Goal: Task Accomplishment & Management: Manage account settings

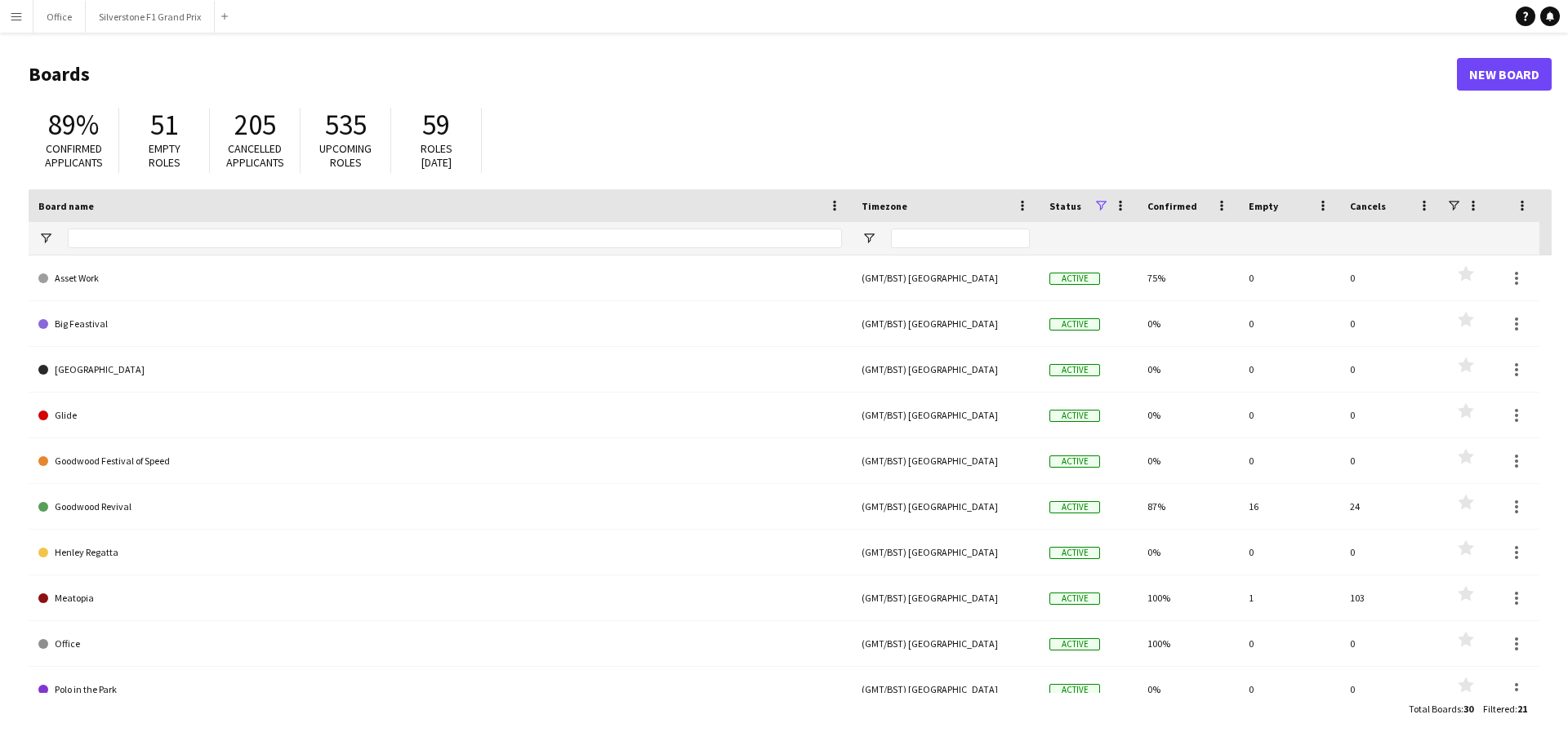
click at [11, 16] on app-icon "Menu" at bounding box center [17, 17] width 13 height 13
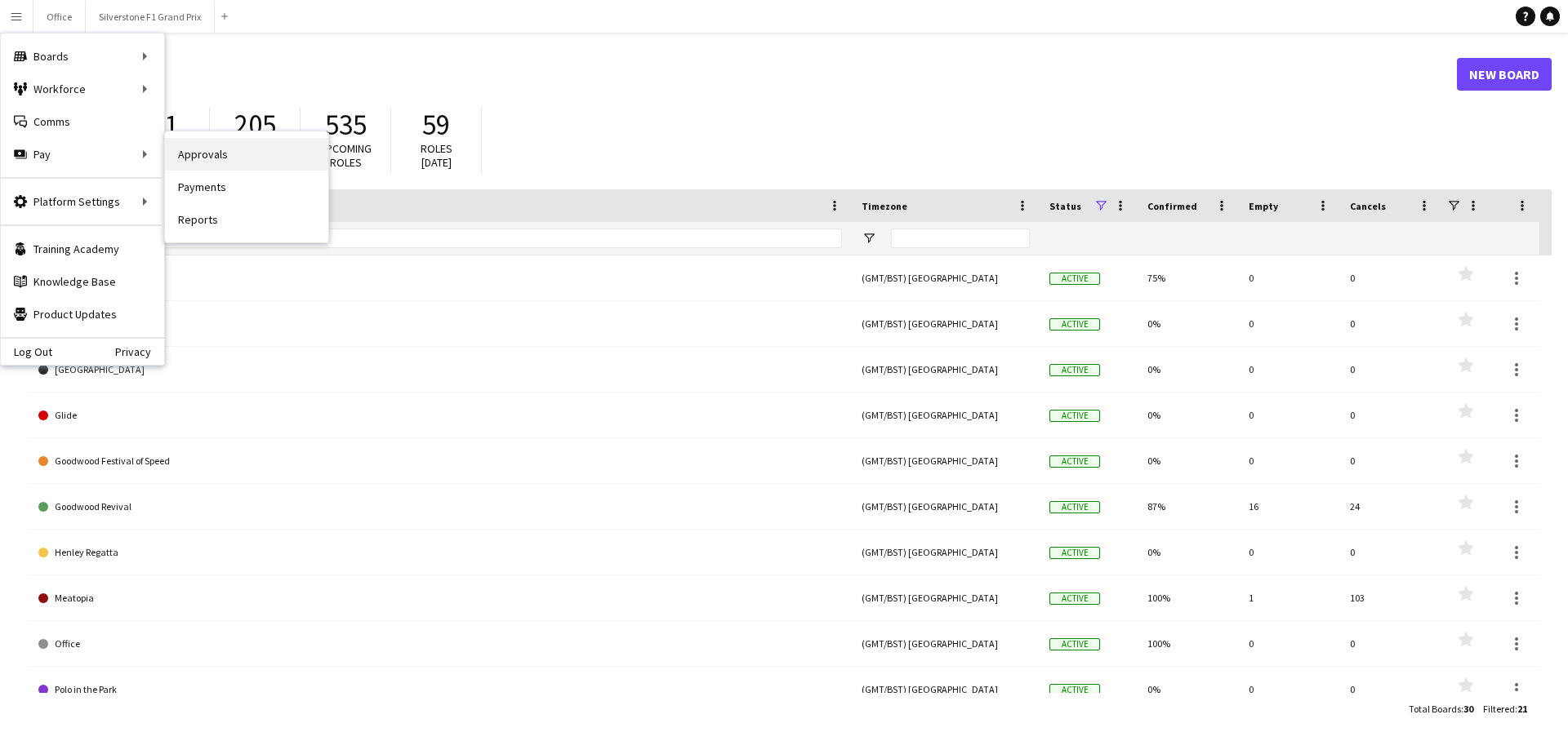
click at [186, 159] on link "Approvals" at bounding box center [247, 154] width 164 height 33
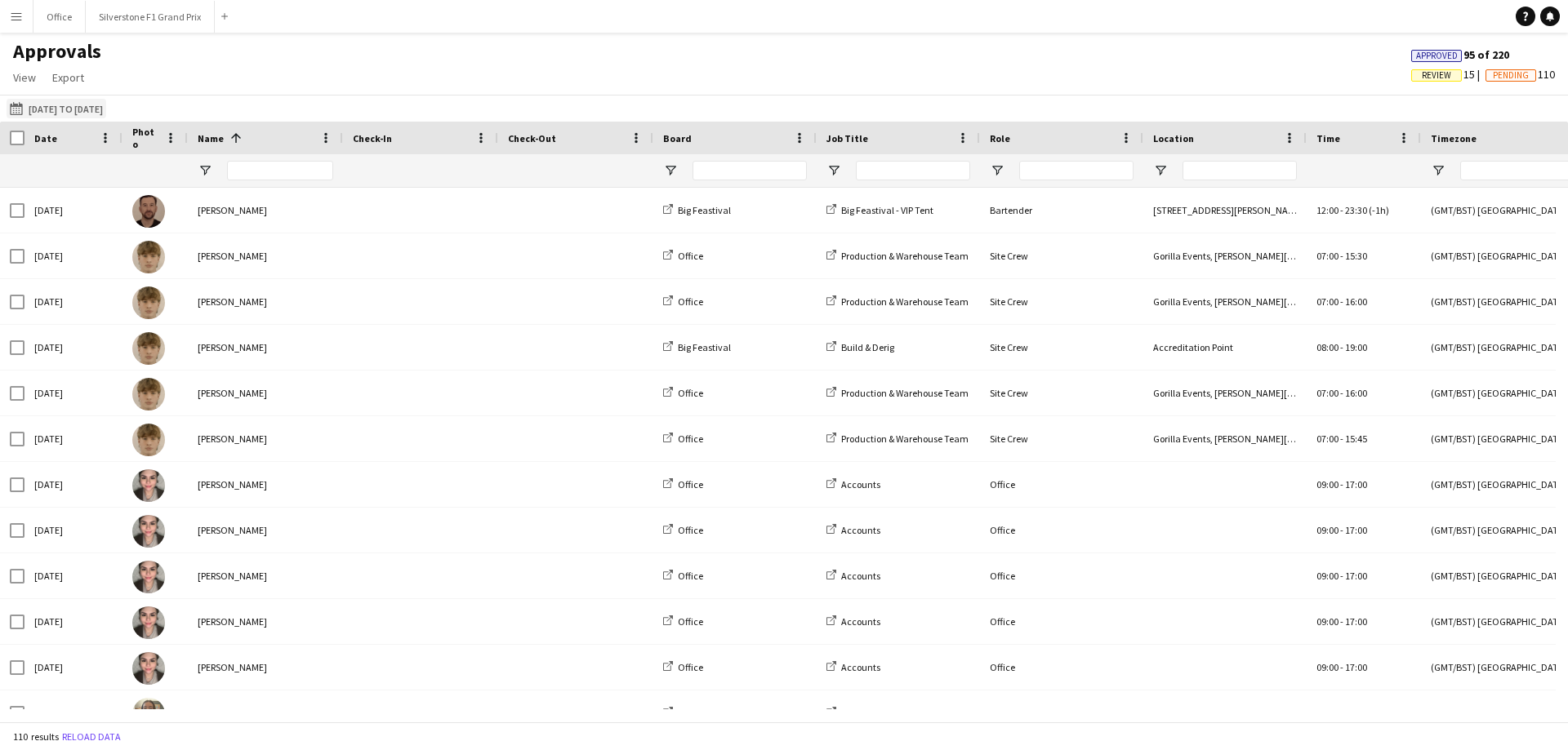
click at [107, 110] on button "18-08-2025 to 22-08-2025 18-08-2025 to 22-08-2025" at bounding box center [56, 108] width 100 height 19
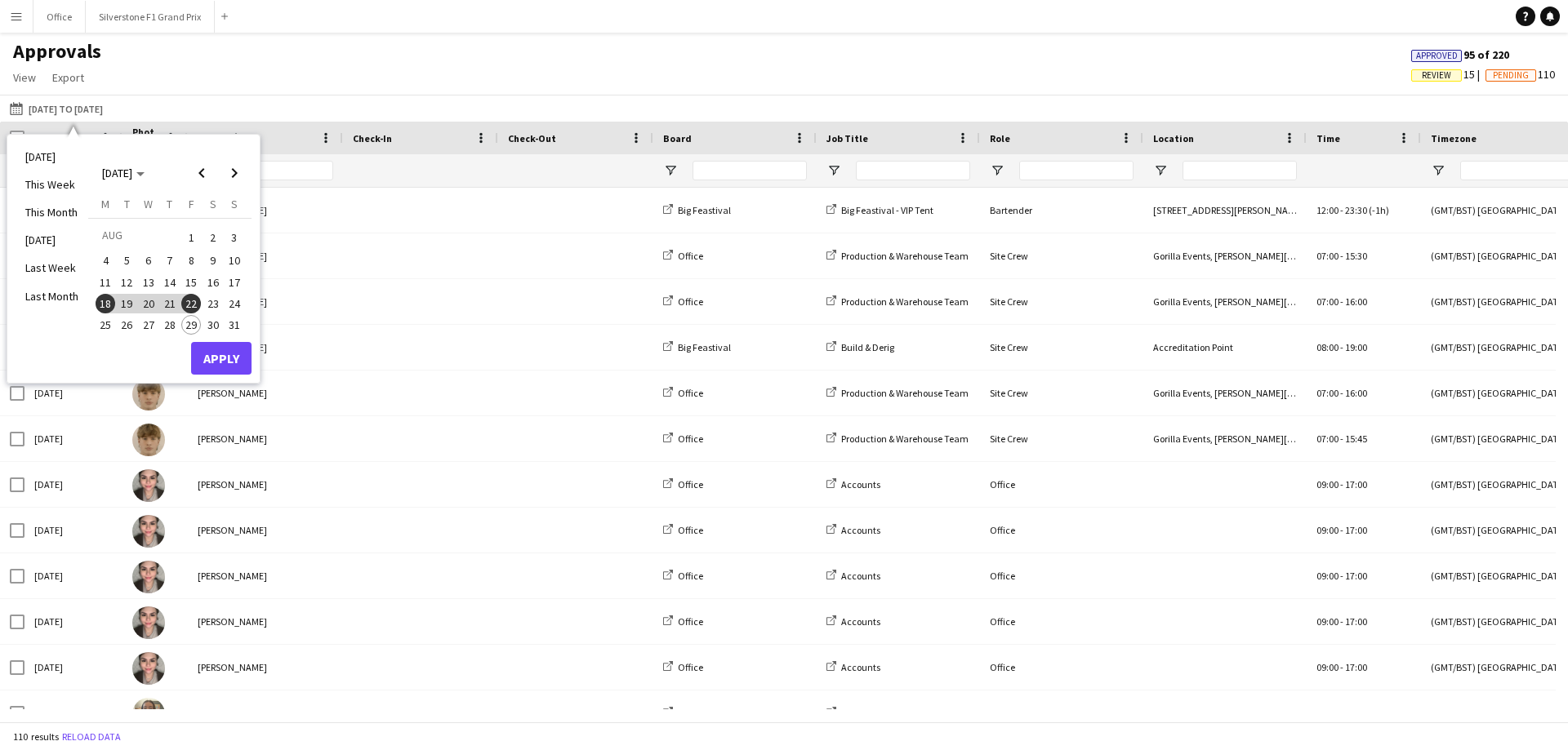
click at [107, 320] on span "25" at bounding box center [105, 325] width 19 height 19
click at [171, 322] on span "28" at bounding box center [169, 325] width 19 height 19
click at [204, 350] on button "Apply" at bounding box center [221, 358] width 60 height 33
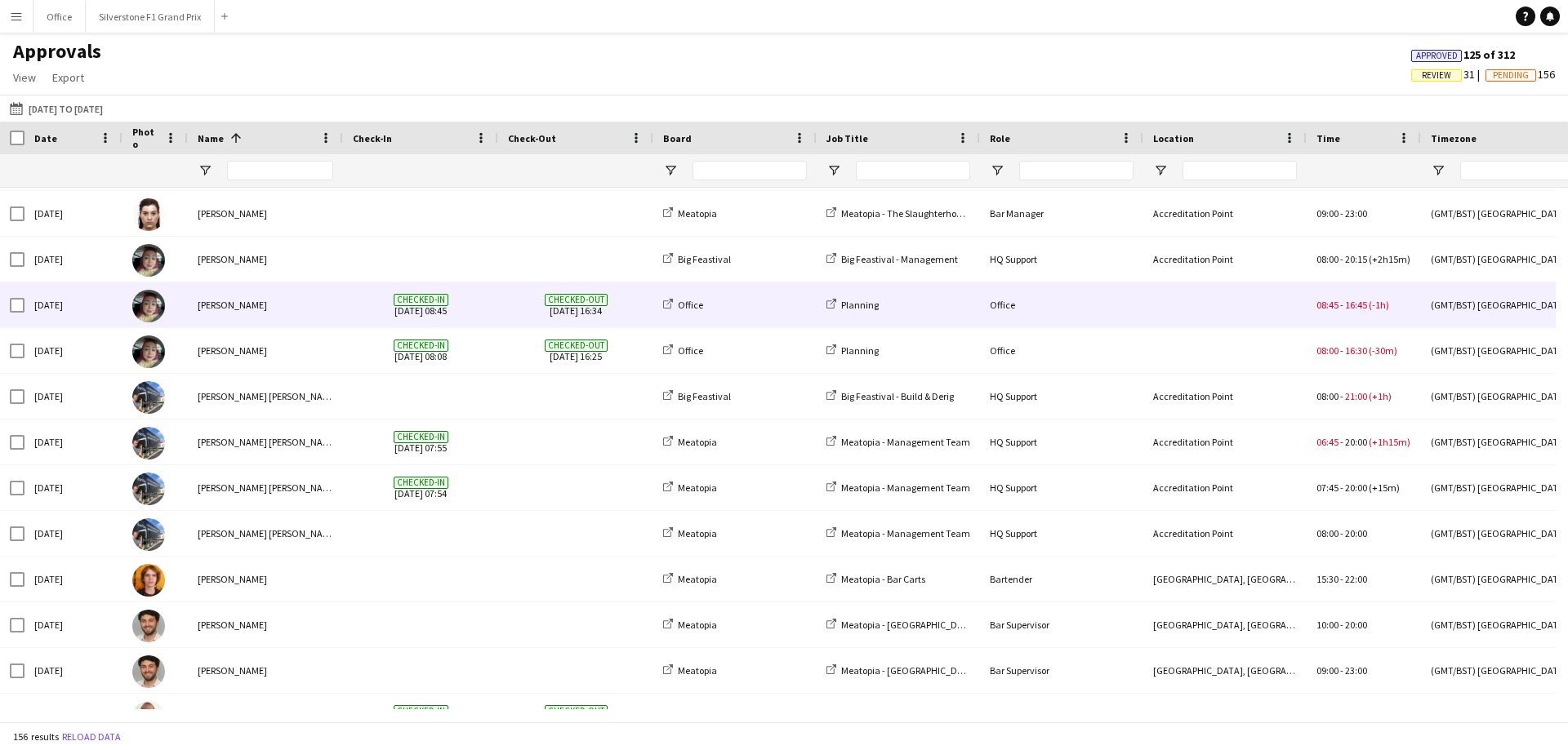
scroll to position [1715, 0]
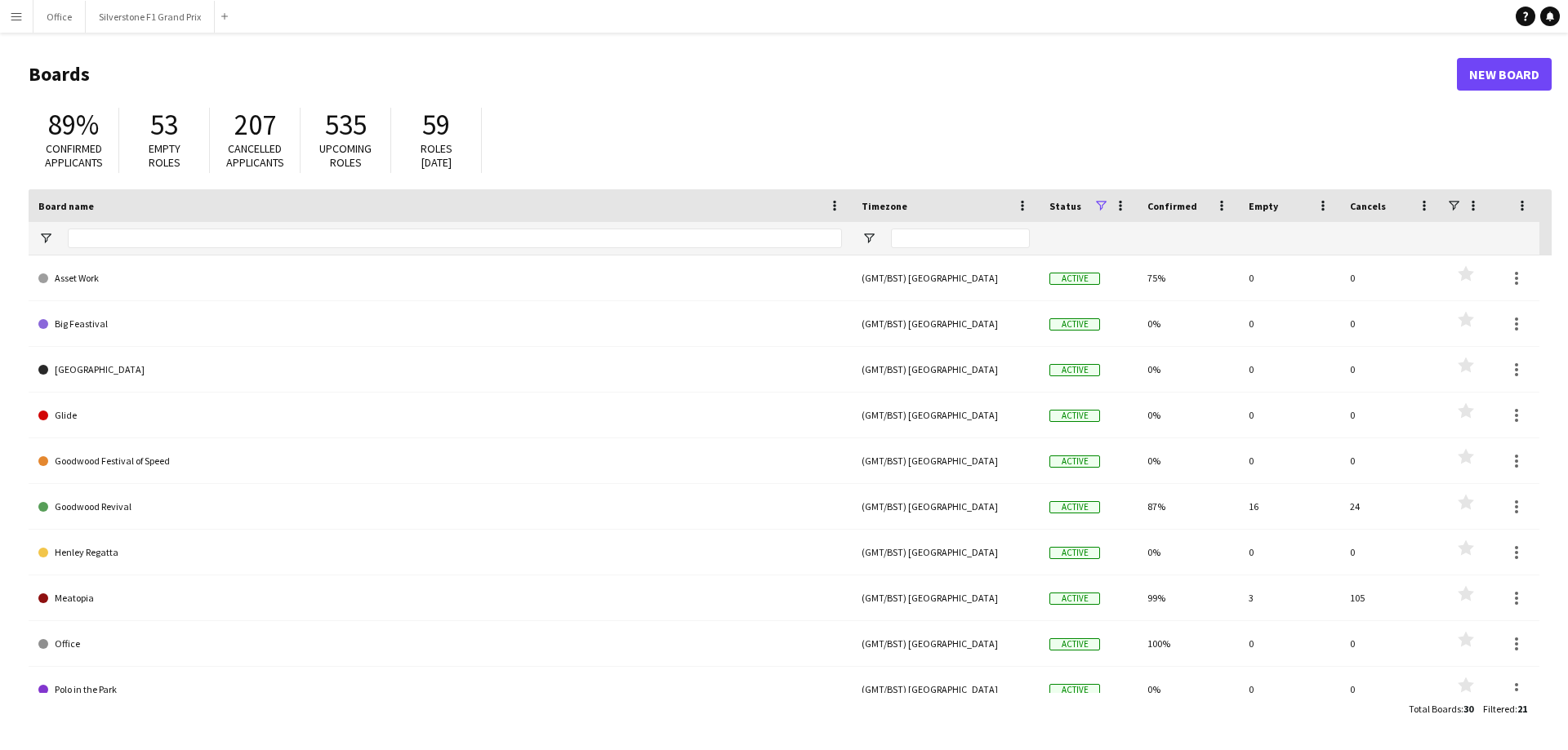
click at [3, 25] on button "Menu" at bounding box center [16, 16] width 33 height 33
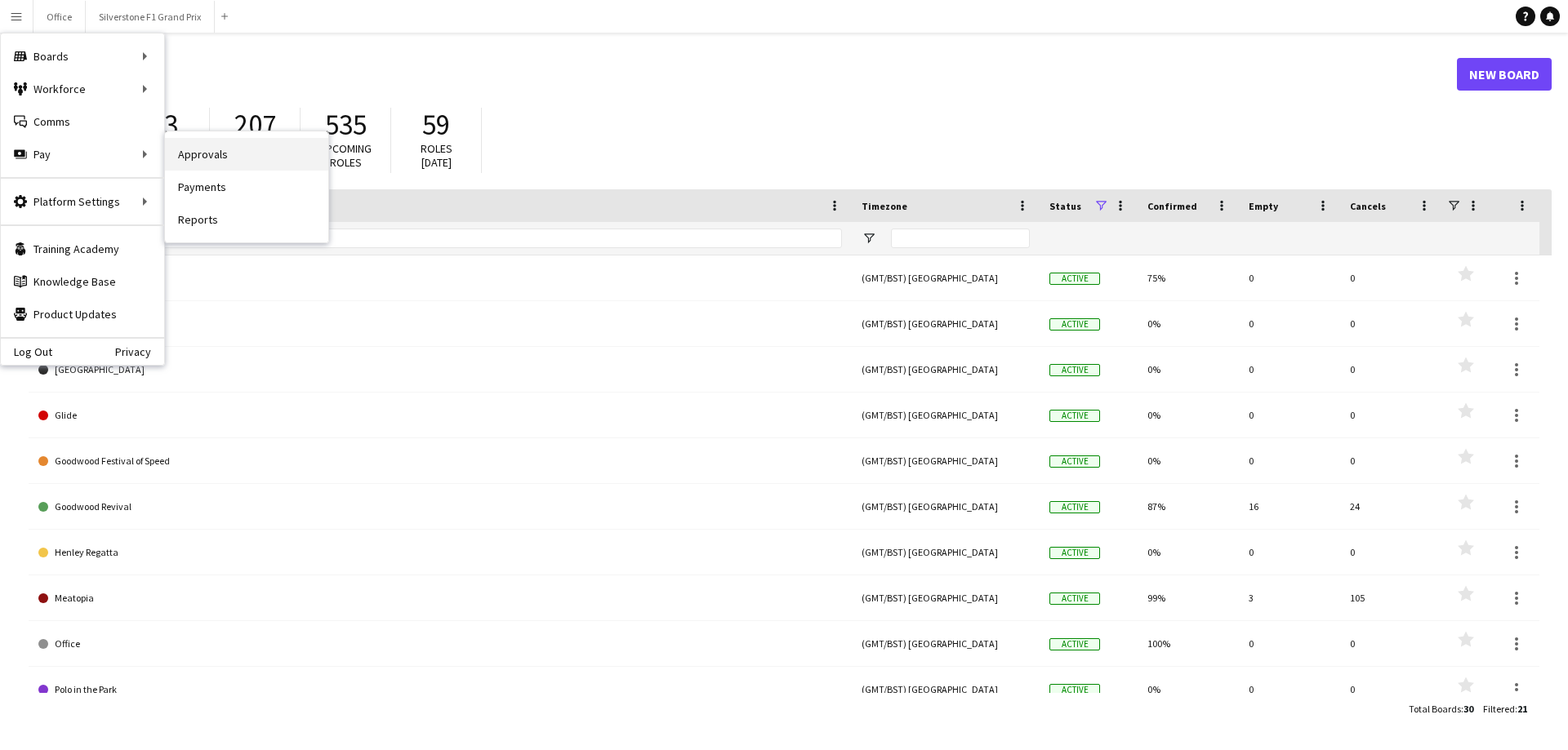
click at [198, 153] on link "Approvals" at bounding box center [247, 154] width 164 height 33
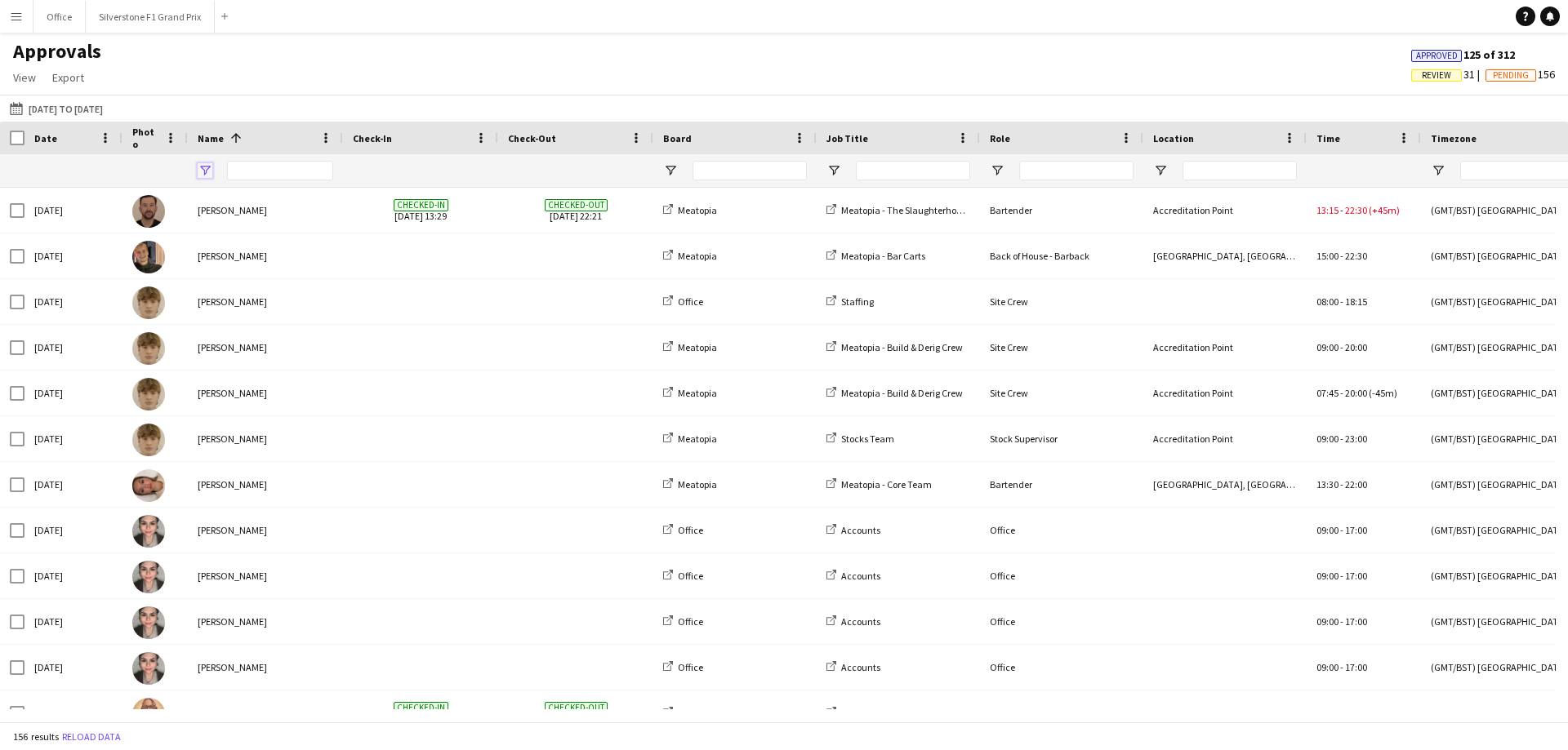
click at [211, 169] on span "Open Filter Menu" at bounding box center [206, 171] width 15 height 15
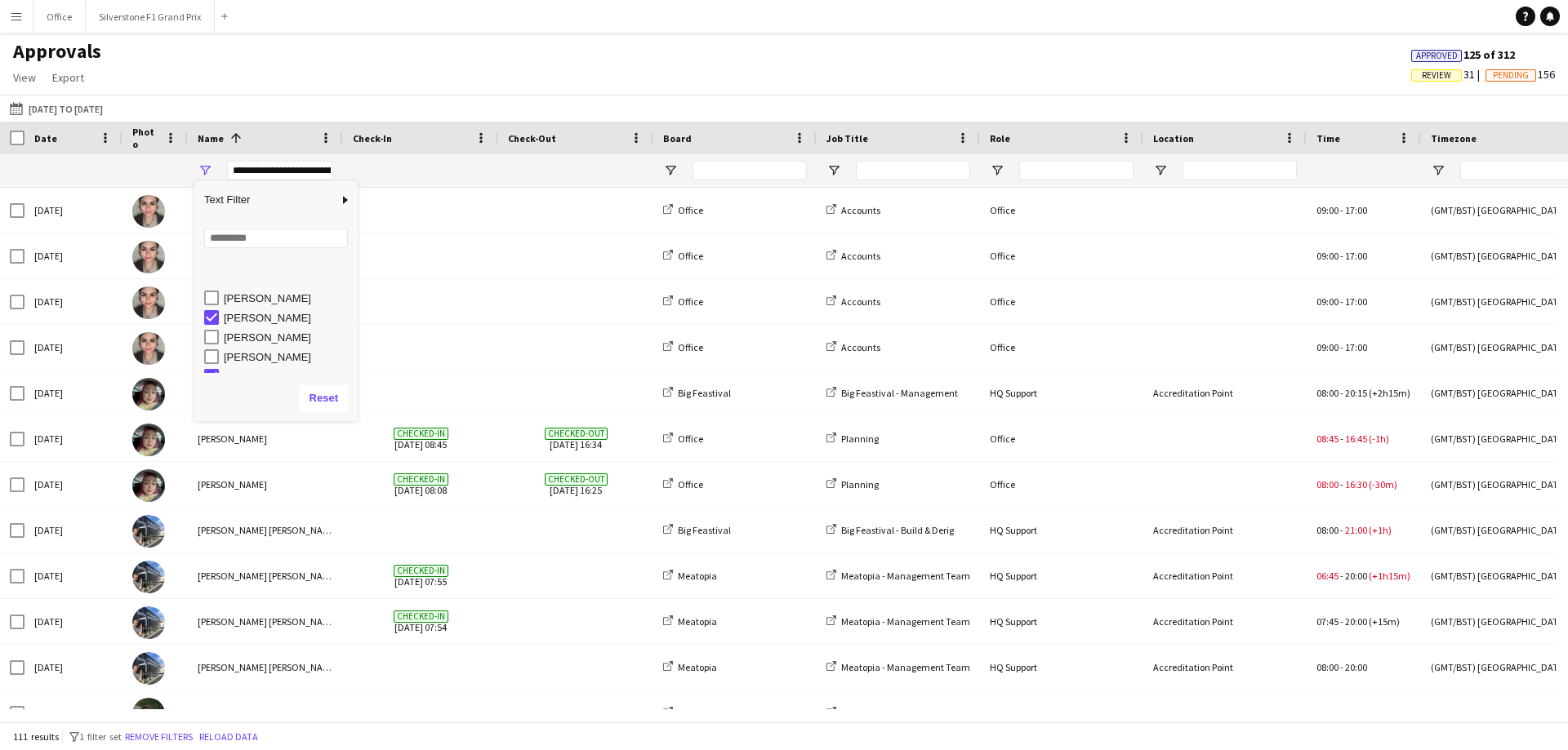
scroll to position [661, 0]
click at [211, 325] on div "[PERSON_NAME]" at bounding box center [280, 333] width 154 height 19
click at [212, 362] on div "[PERSON_NAME]" at bounding box center [280, 369] width 154 height 19
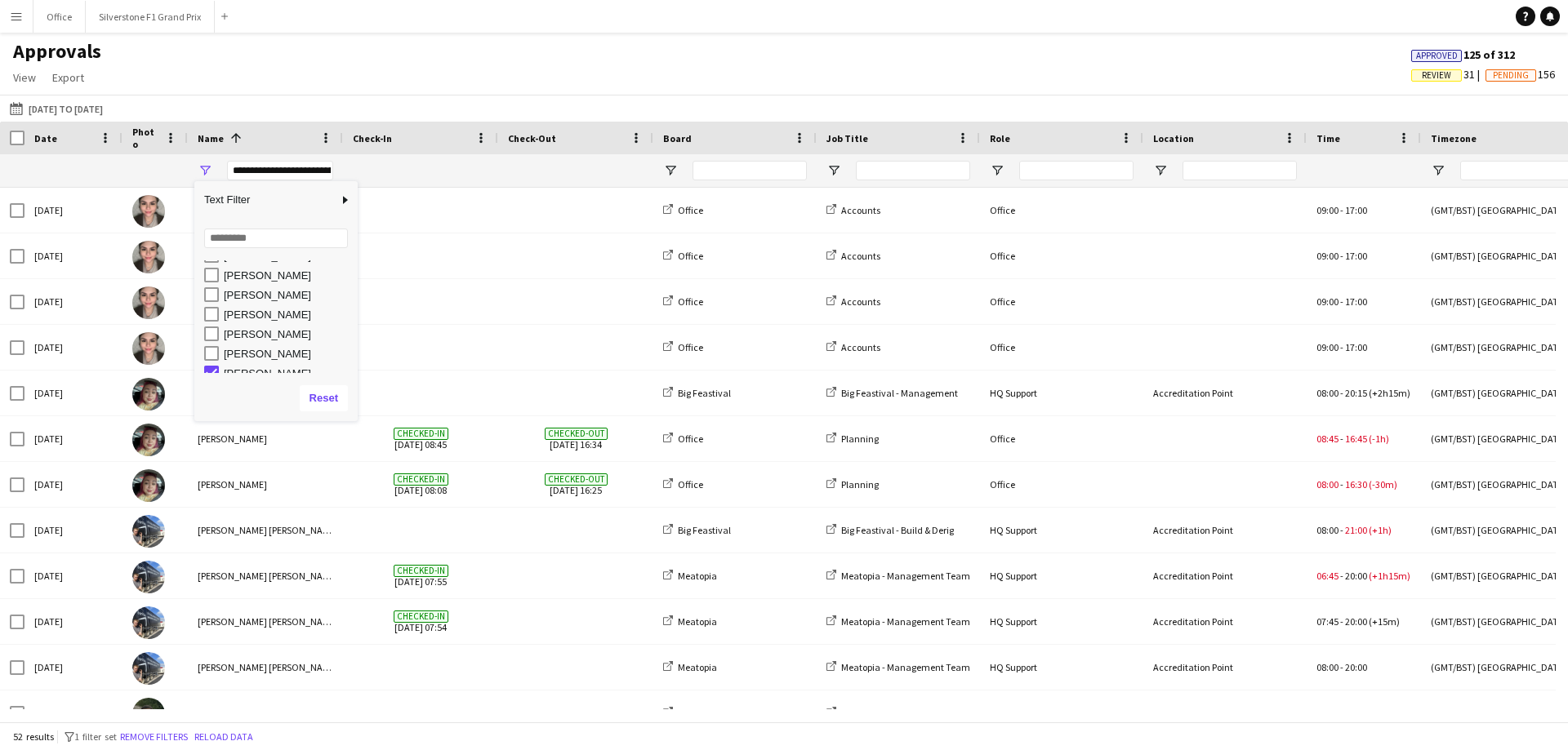
click at [216, 362] on div "[PERSON_NAME]" at bounding box center [280, 353] width 154 height 19
click at [216, 358] on div "[PERSON_NAME]" at bounding box center [280, 350] width 154 height 19
type input "**********"
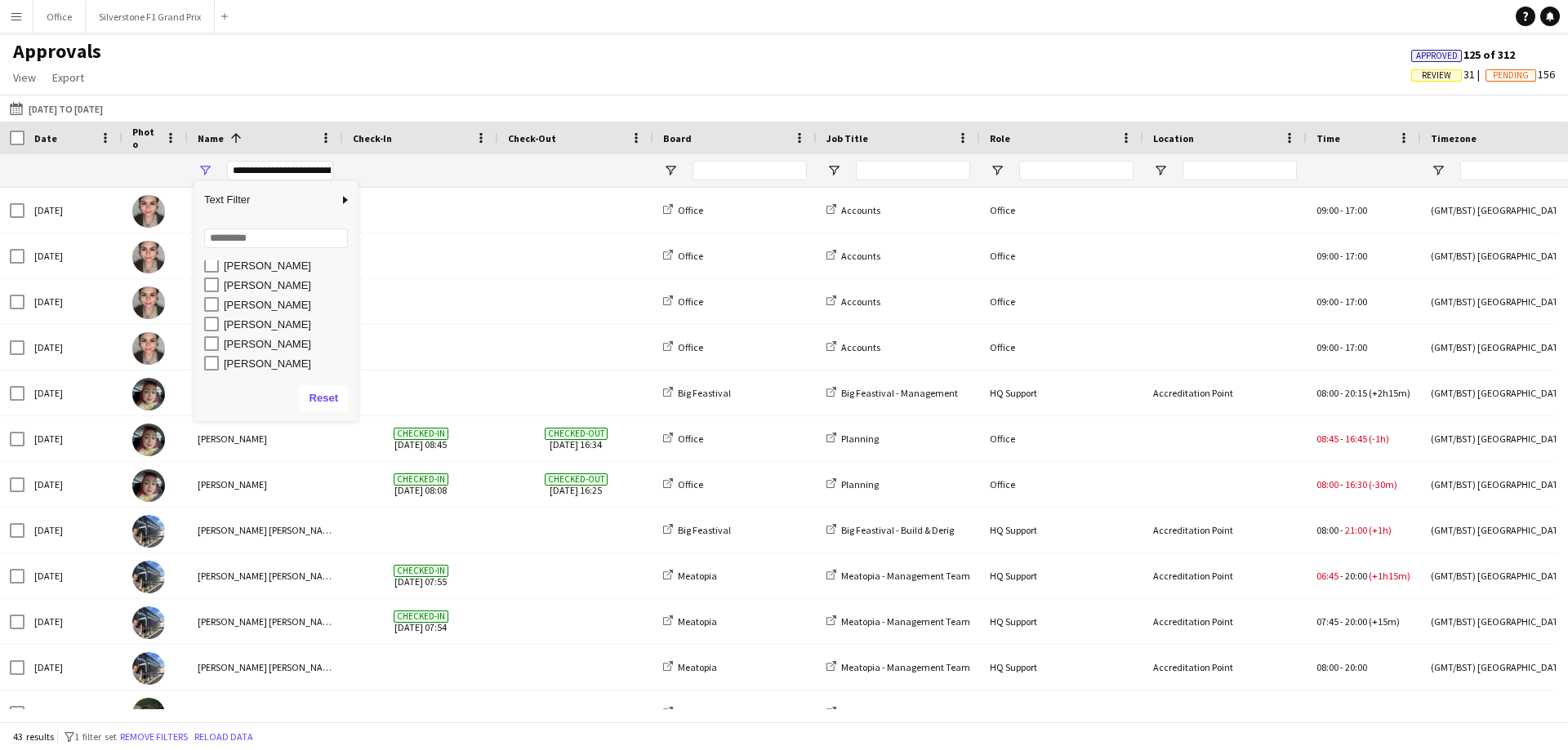
click at [410, 107] on div "[DATE] to [DATE] [DATE] to [DATE] [DATE] This Week This Month [DATE] Last Week …" at bounding box center [784, 108] width 1568 height 27
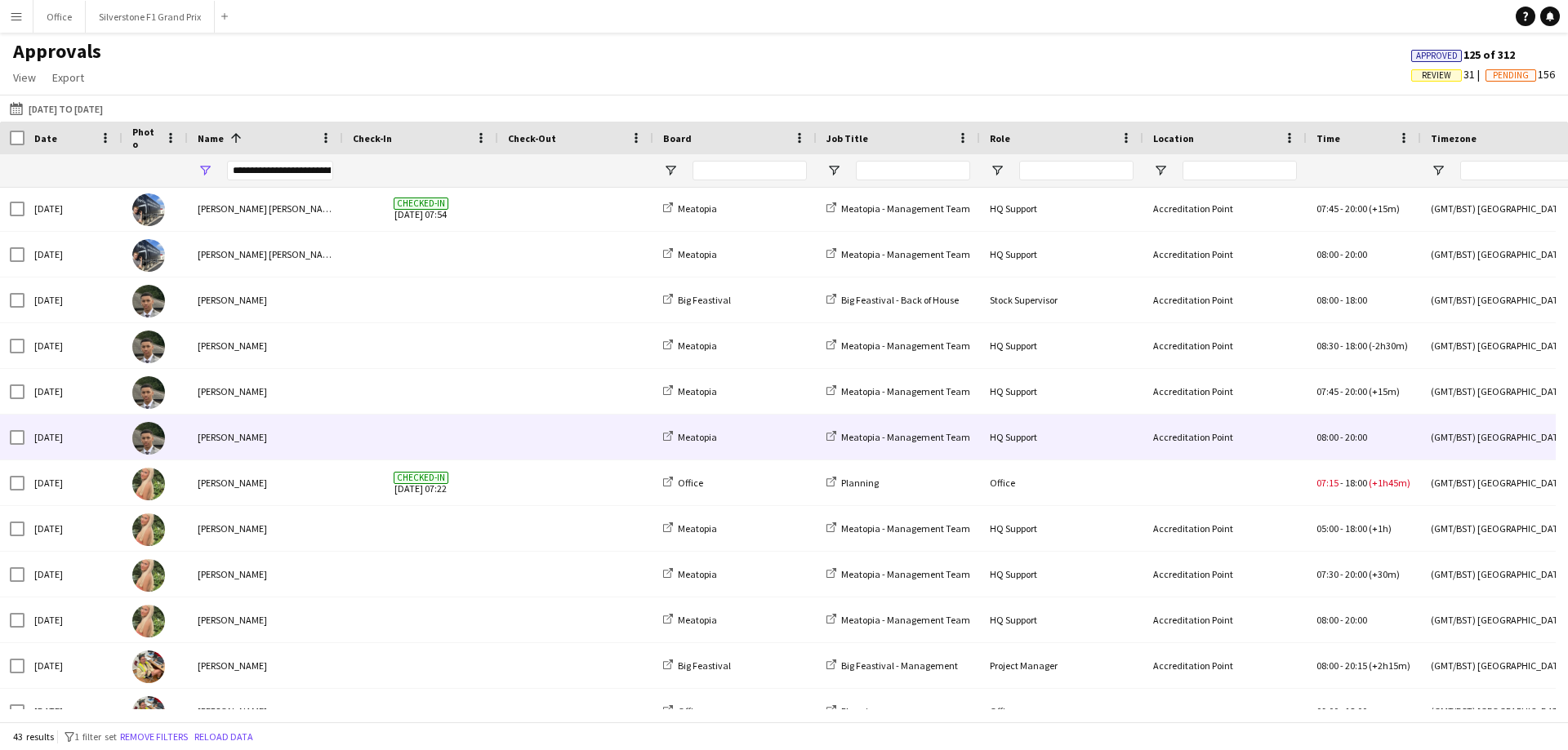
scroll to position [301, 0]
